Goal: Transaction & Acquisition: Purchase product/service

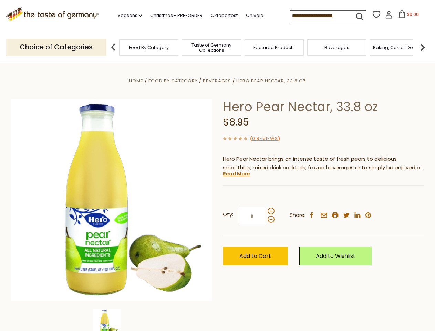
click at [217, 165] on div "Home Food By Category [GEOGRAPHIC_DATA] Hero Pear Nectar, 33.8 oz Hero Pear Nec…" at bounding box center [218, 209] width 424 height 265
click at [127, 16] on link "Seasons dropdown_arrow" at bounding box center [130, 16] width 24 height 8
click at [407, 16] on span "$0.00" at bounding box center [413, 14] width 12 height 6
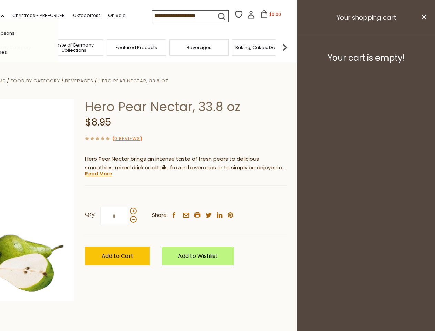
click at [58, 47] on div "All Seasons Recipes Game Day Valentine's Day Karneval St. Patrick's Day Easter …" at bounding box center [19, 165] width 78 height 292
click at [292, 47] on img at bounding box center [285, 47] width 14 height 14
click at [217, 197] on div "Qty: * Share: facebook email printer twitter linkedin pinterest" at bounding box center [186, 216] width 202 height 40
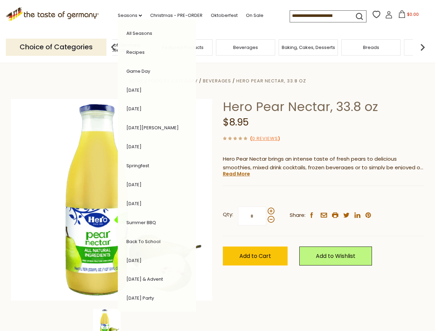
click at [112, 320] on img at bounding box center [107, 323] width 28 height 28
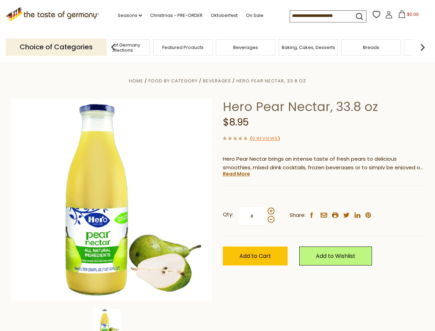
click at [112, 320] on img at bounding box center [107, 323] width 28 height 28
click at [236, 174] on link "Read More" at bounding box center [236, 173] width 27 height 7
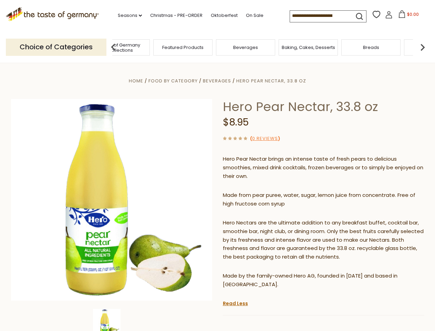
click at [271, 218] on p "Hero Nectars are the ultimate addition to any breakfast buffet, cocktail bar, s…" at bounding box center [324, 239] width 202 height 43
